Goal: Information Seeking & Learning: Learn about a topic

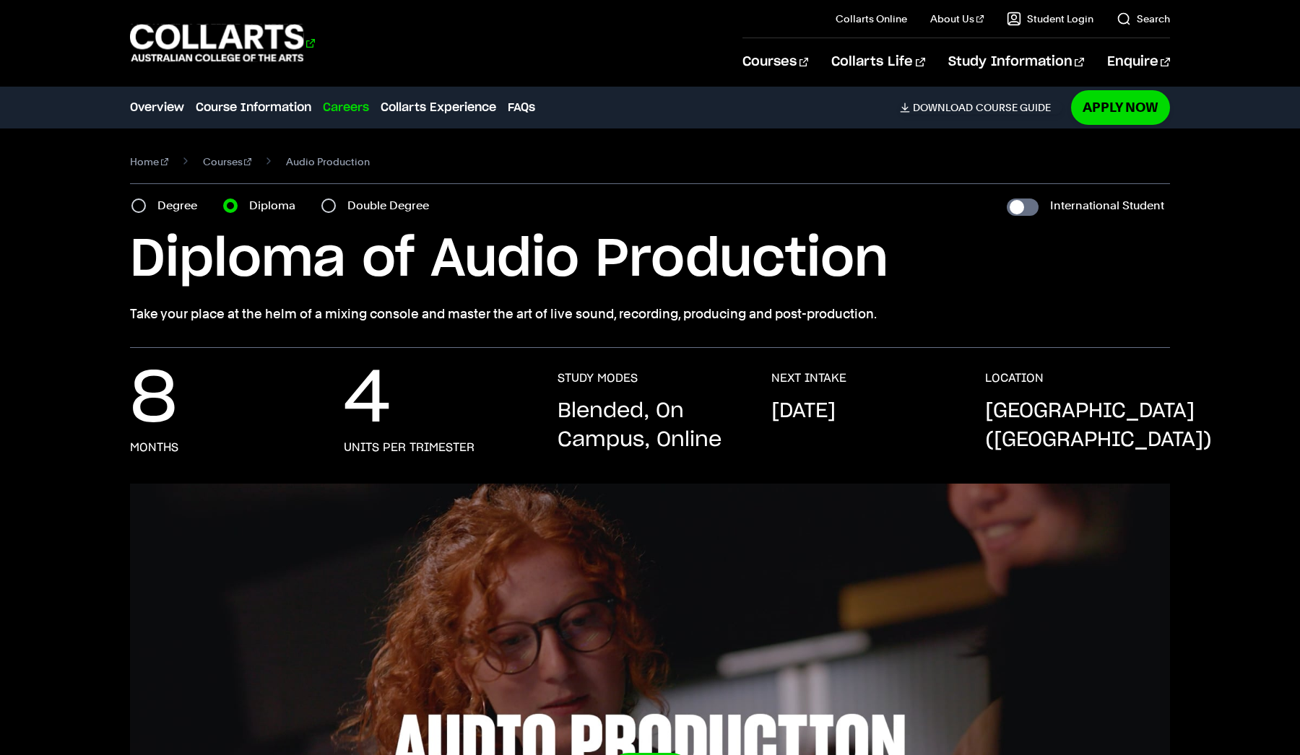
click at [273, 54] on 1 "Go to homepage" at bounding box center [217, 44] width 174 height 38
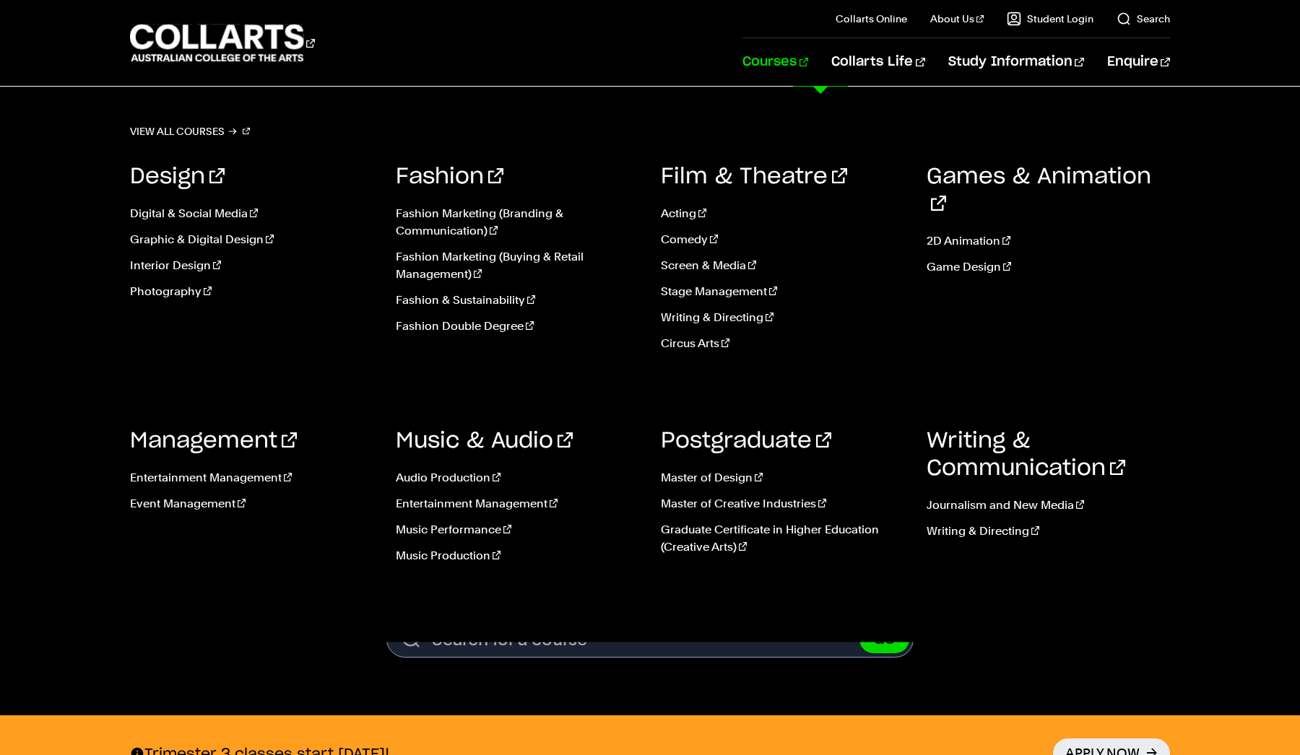
click at [808, 64] on link "Courses" at bounding box center [775, 62] width 66 height 48
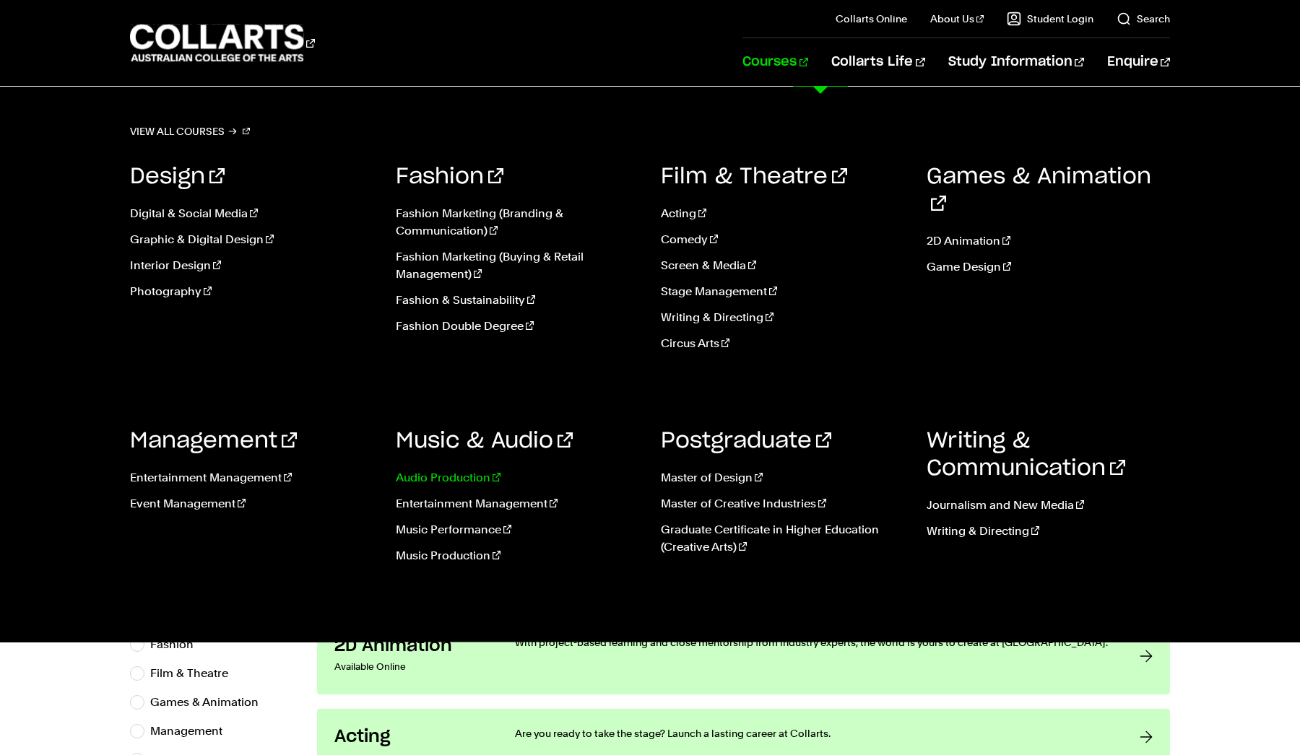
click at [483, 475] on link "Audio Production" at bounding box center [518, 477] width 244 height 17
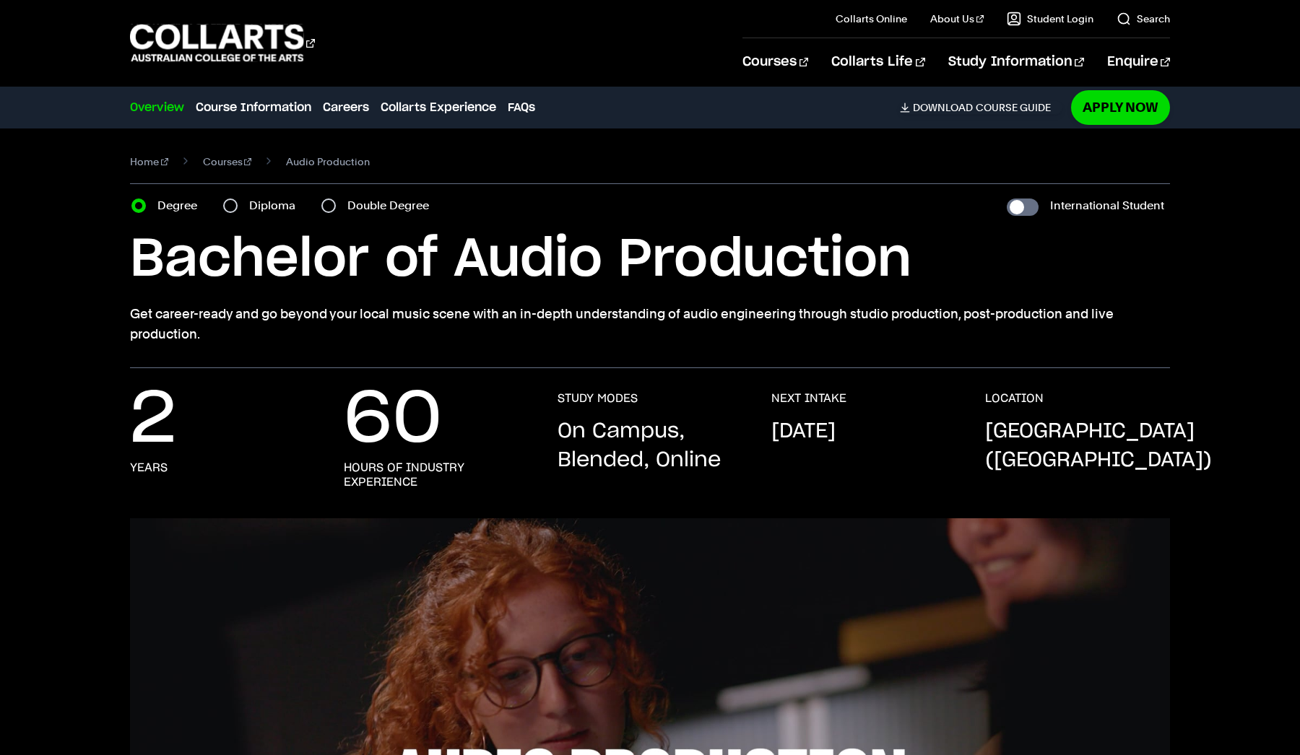
click at [593, 9] on div "Courses Collarts Online Study 100% online About Us History & Values Strategic P…" at bounding box center [650, 43] width 1261 height 86
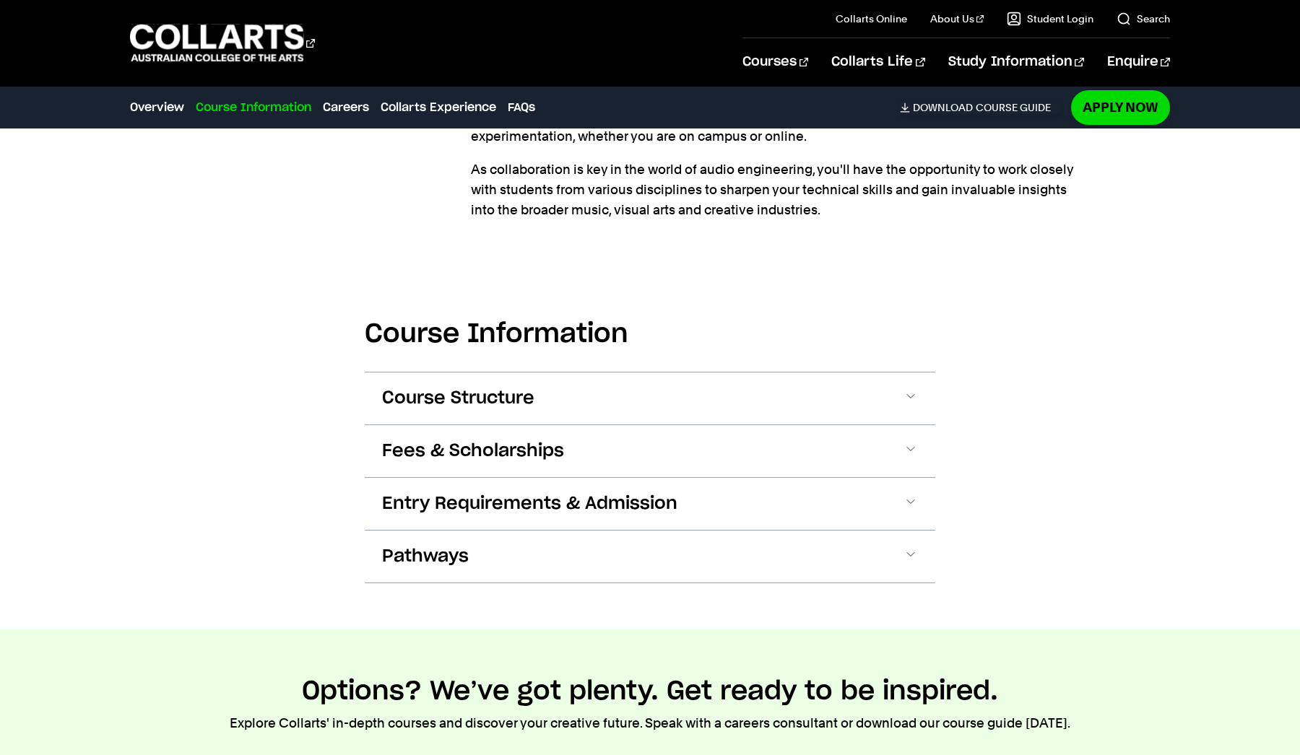
scroll to position [1293, 0]
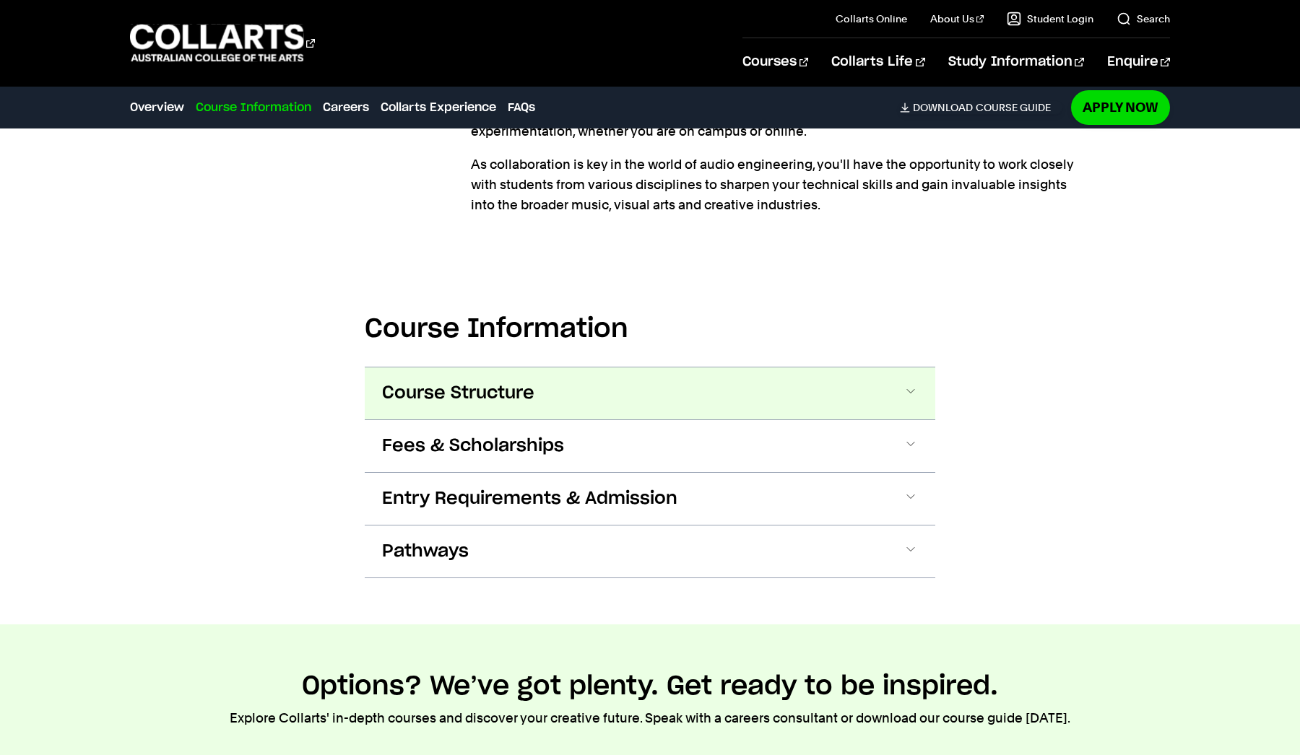
click at [731, 420] on button "Course Structure" at bounding box center [650, 394] width 571 height 52
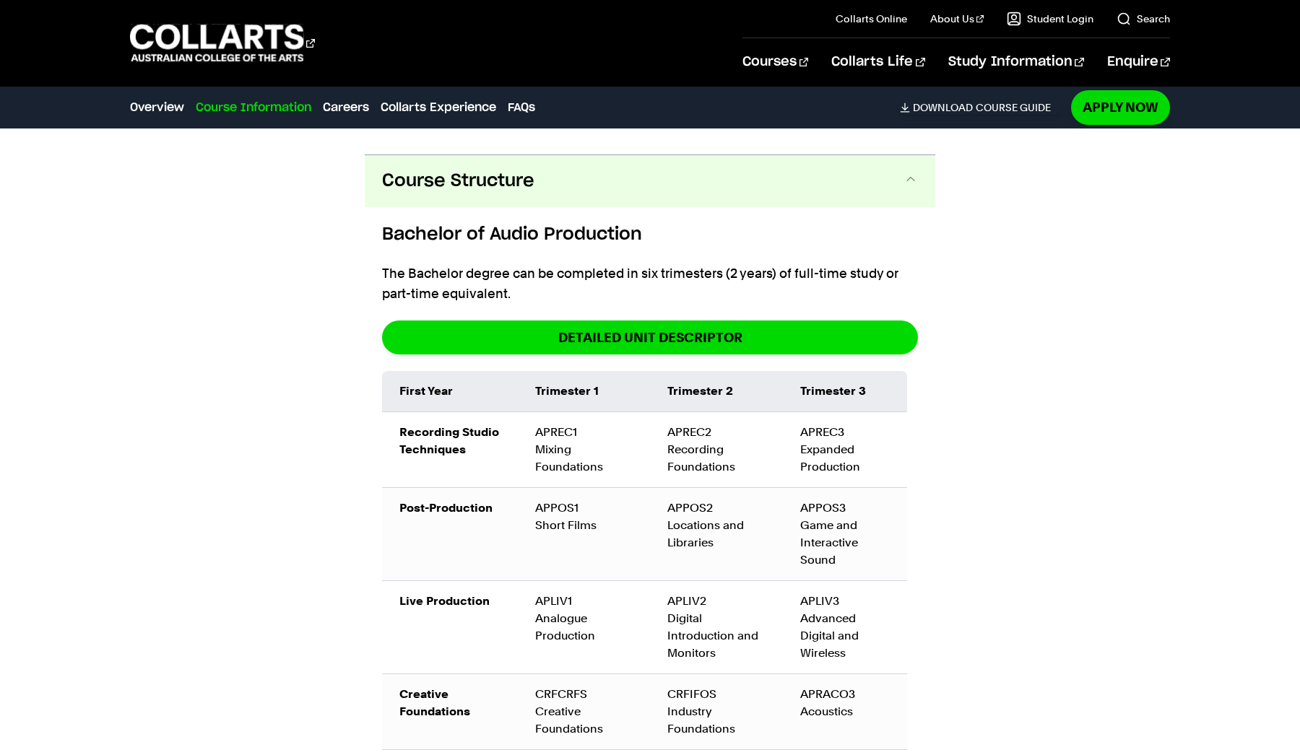
scroll to position [1550, 0]
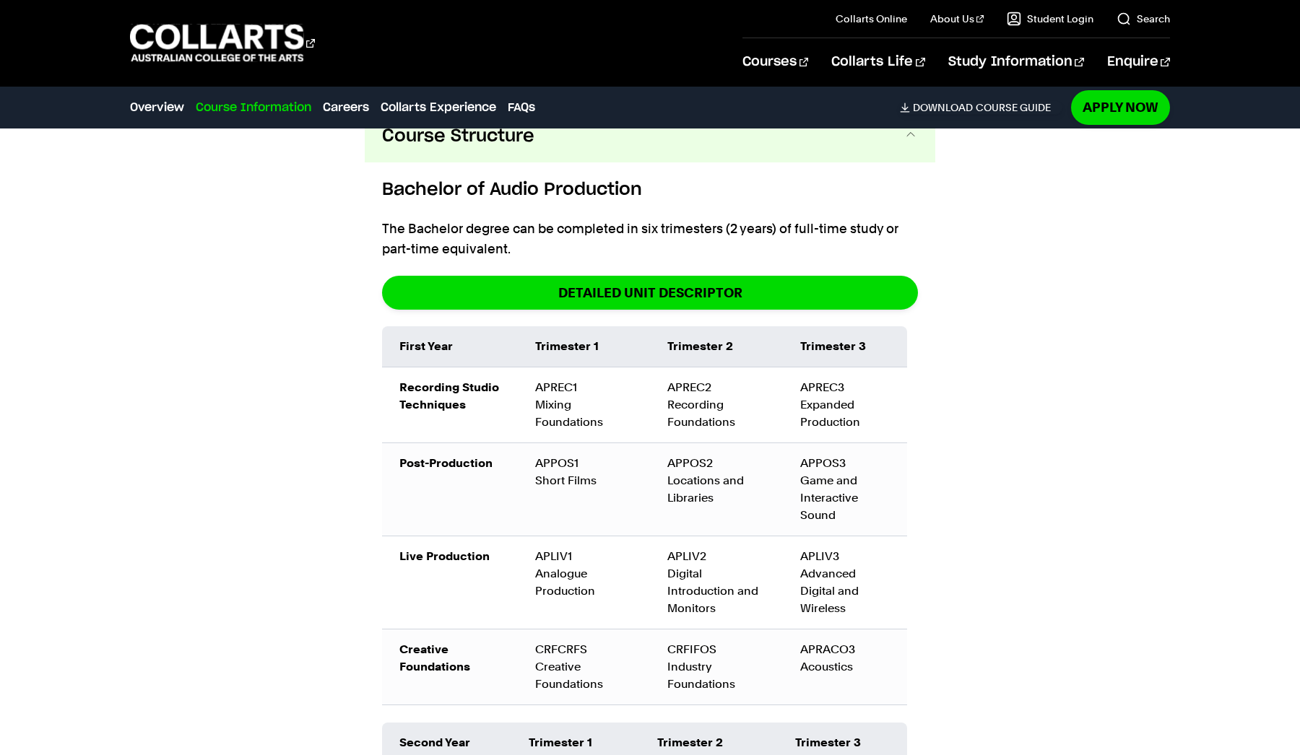
click at [758, 163] on button "Course Structure" at bounding box center [650, 137] width 571 height 52
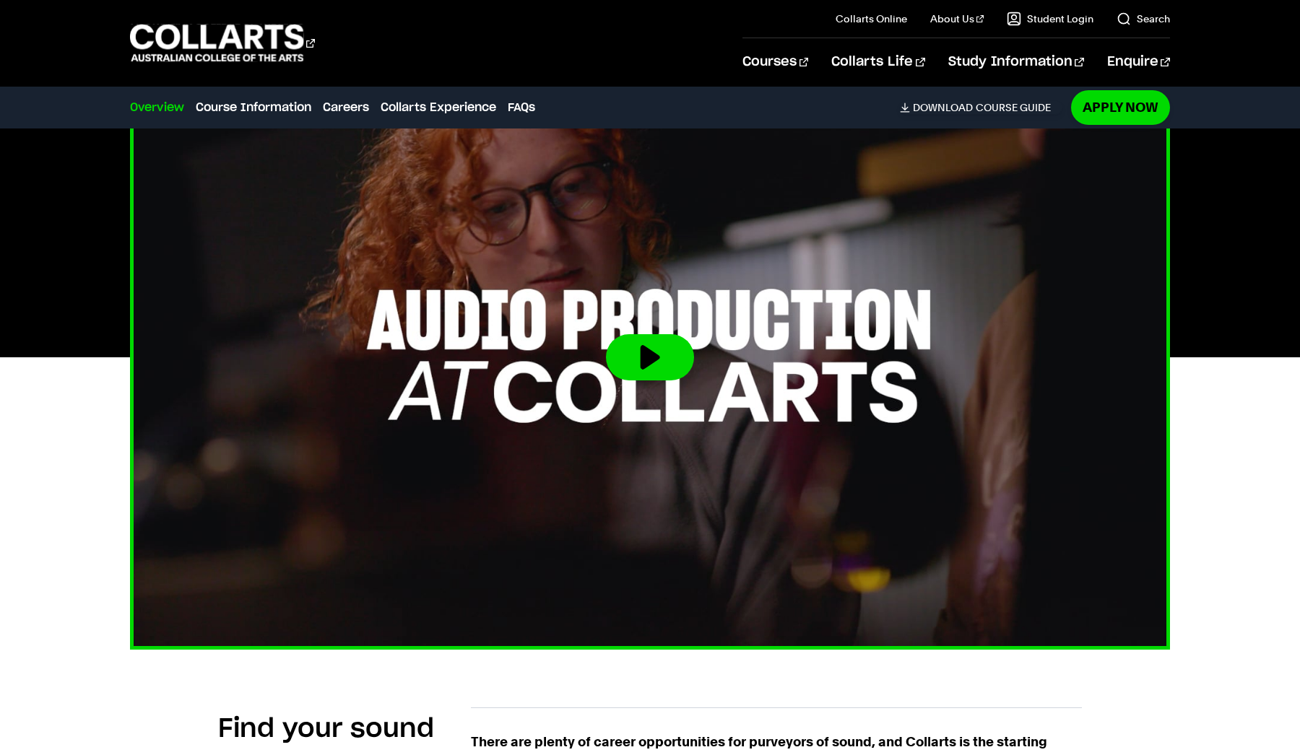
scroll to position [483, 0]
